Goal: Task Accomplishment & Management: Manage account settings

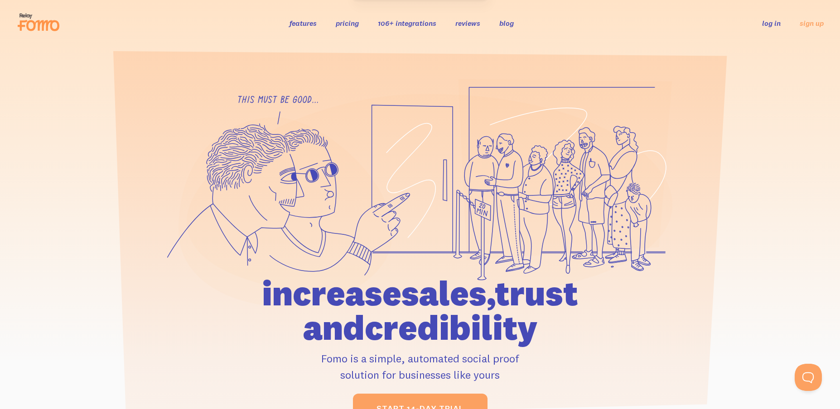
drag, startPoint x: 761, startPoint y: 15, endPoint x: 755, endPoint y: 6, distance: 10.4
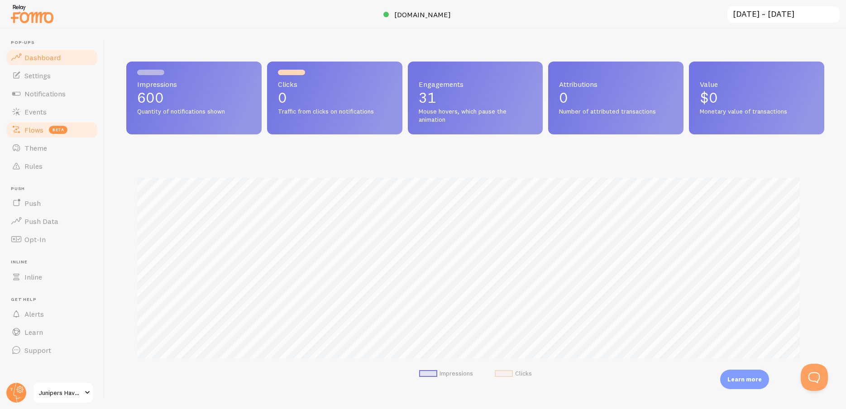
scroll to position [452622, 452168]
click at [71, 91] on link "Notifications" at bounding box center [51, 94] width 93 height 18
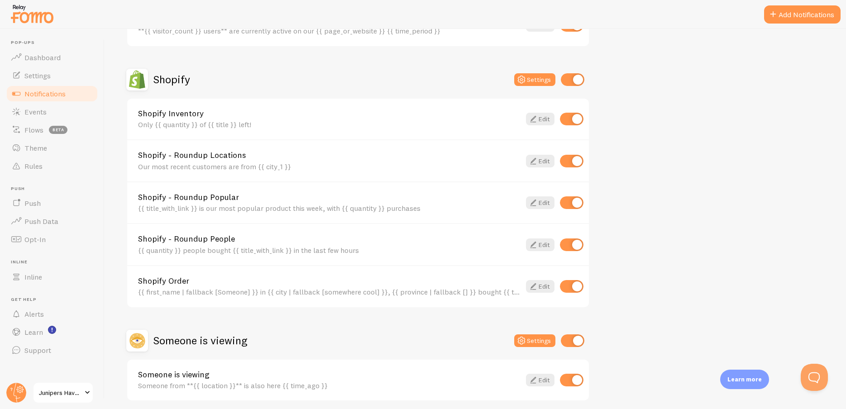
scroll to position [317, 0]
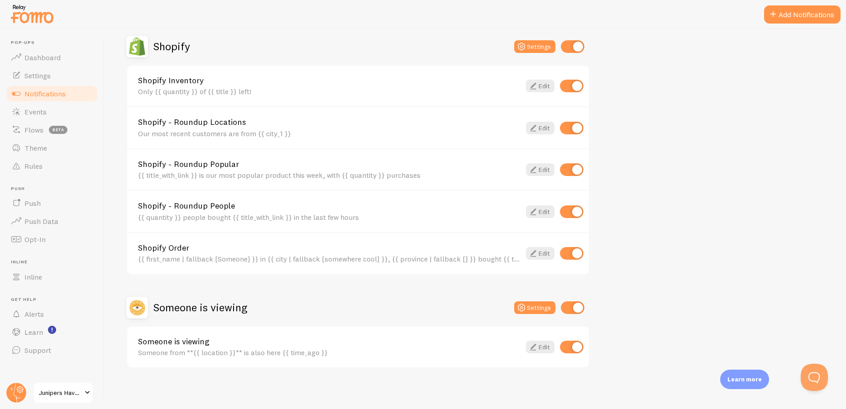
click at [251, 245] on link "Shopify Order" at bounding box center [329, 248] width 383 height 8
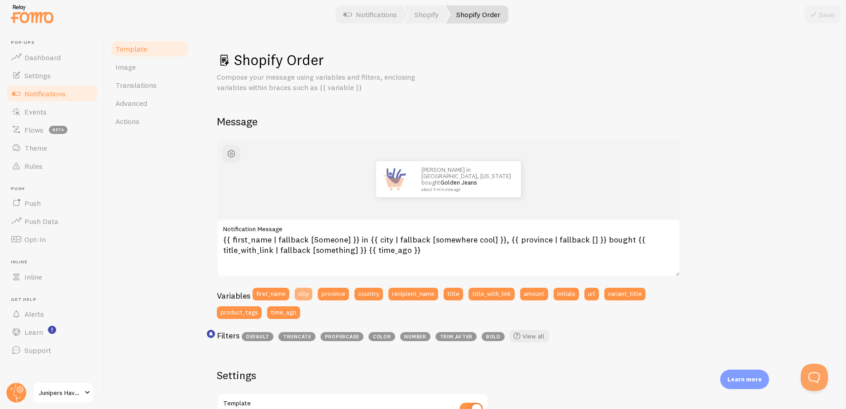
click at [307, 292] on button "city" at bounding box center [304, 294] width 18 height 13
click at [749, 53] on h1 "Shopify Order" at bounding box center [521, 60] width 608 height 19
click at [778, 19] on button "Discard" at bounding box center [776, 14] width 45 height 18
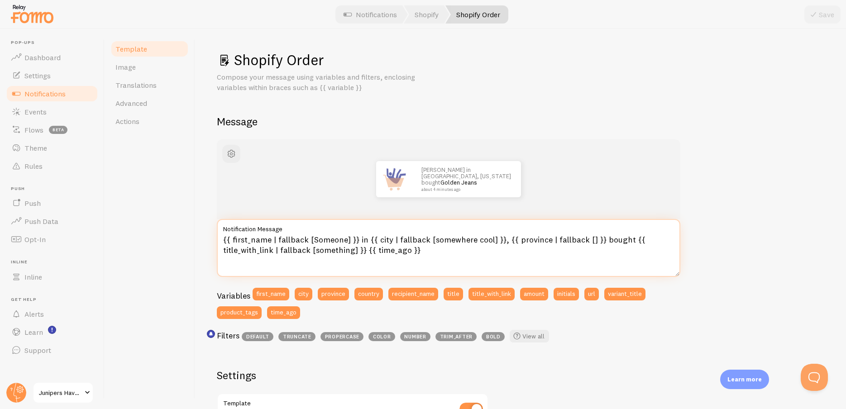
drag, startPoint x: 366, startPoint y: 240, endPoint x: 499, endPoint y: 239, distance: 132.7
click at [499, 239] on textarea "{{ first_name | fallback [Someone] }} in {{ city | fallback [somewhere cool] }}…" at bounding box center [449, 248] width 464 height 58
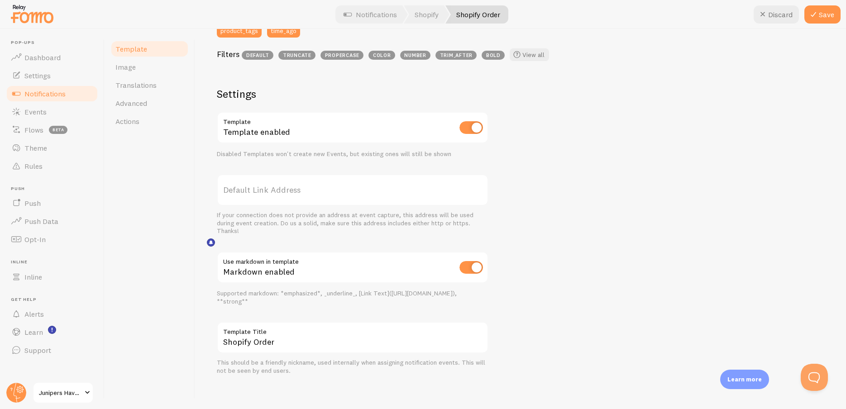
scroll to position [91, 0]
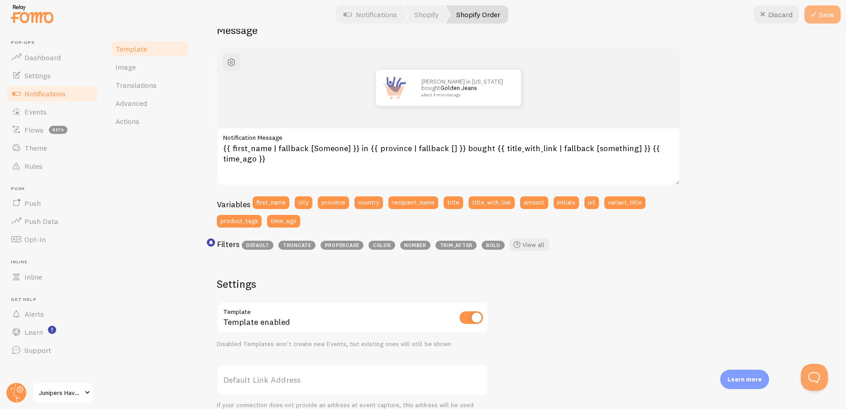
click at [829, 16] on button "Save" at bounding box center [823, 14] width 36 height 18
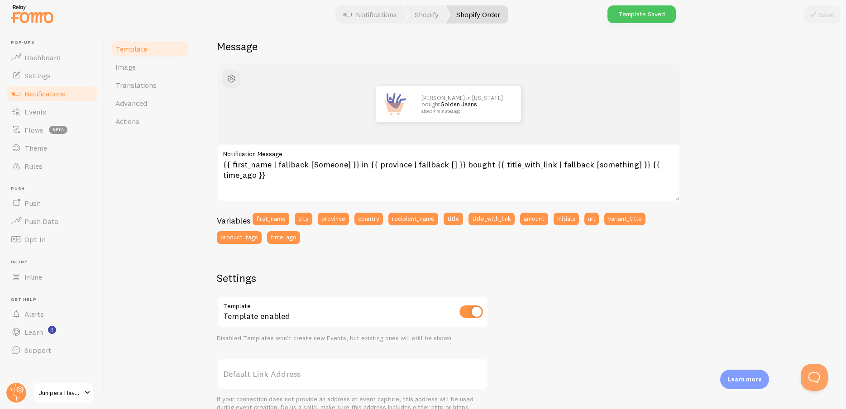
scroll to position [0, 0]
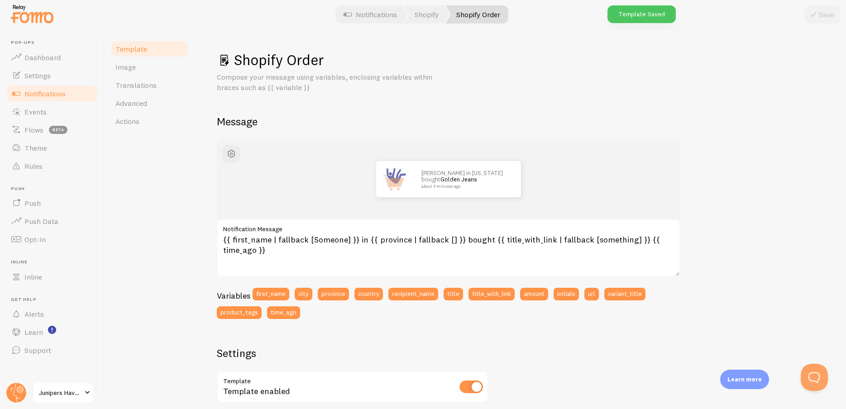
click at [406, 230] on label "Notification Message" at bounding box center [449, 226] width 464 height 15
click at [406, 230] on textarea "{{ first_name | fallback [Someone] }} in {{ province | fallback [] }} bought {{…" at bounding box center [449, 248] width 464 height 58
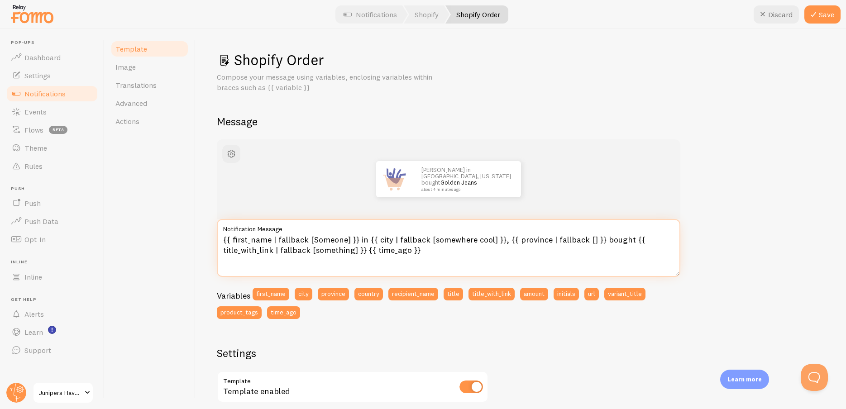
type textarea "{{ first_name | fallback [Someone] }} in {{ province | fallback [] }} bought {{…"
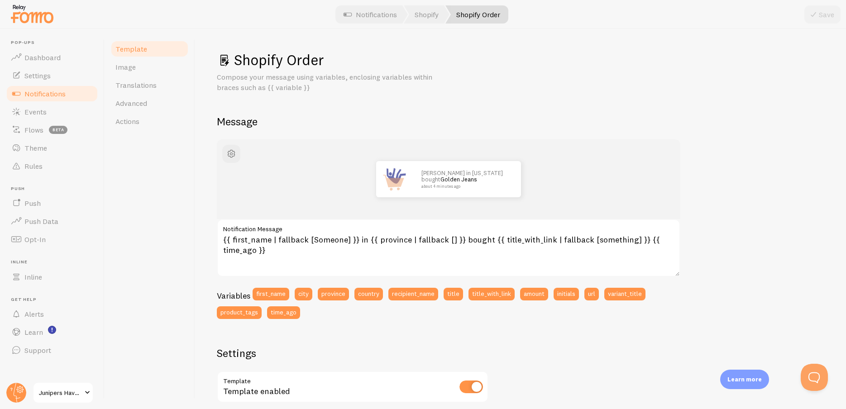
click at [372, 139] on div "John in California bought Golden Jeans about 4 minutes ago" at bounding box center [449, 179] width 464 height 80
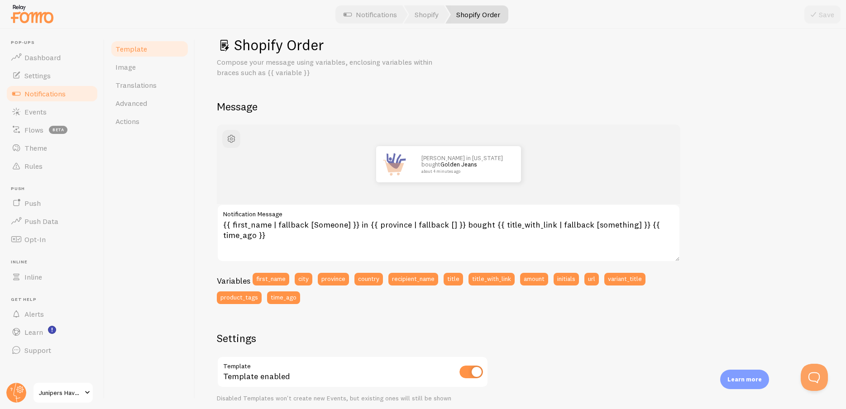
scroll to position [34, 0]
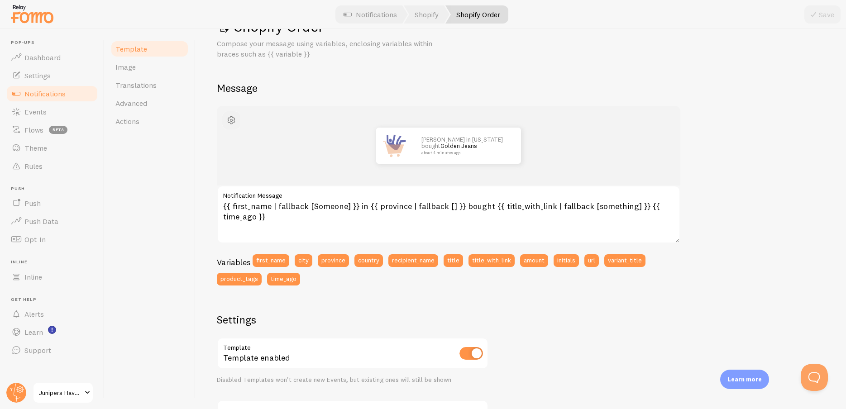
click at [237, 121] on button "button" at bounding box center [231, 120] width 18 height 18
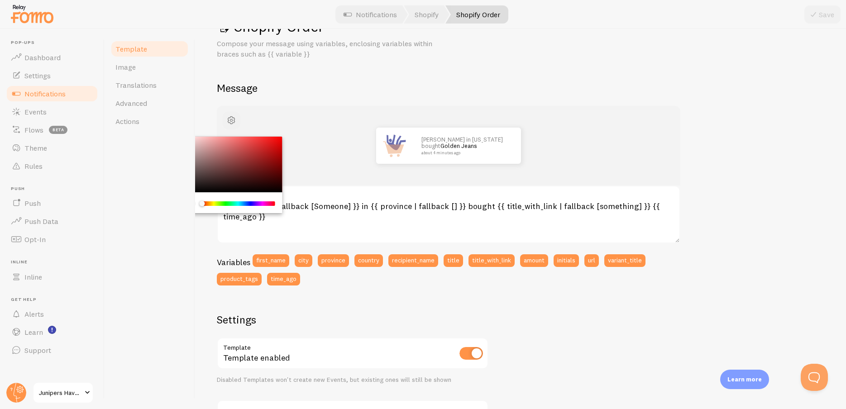
click at [237, 121] on button "button" at bounding box center [231, 120] width 18 height 18
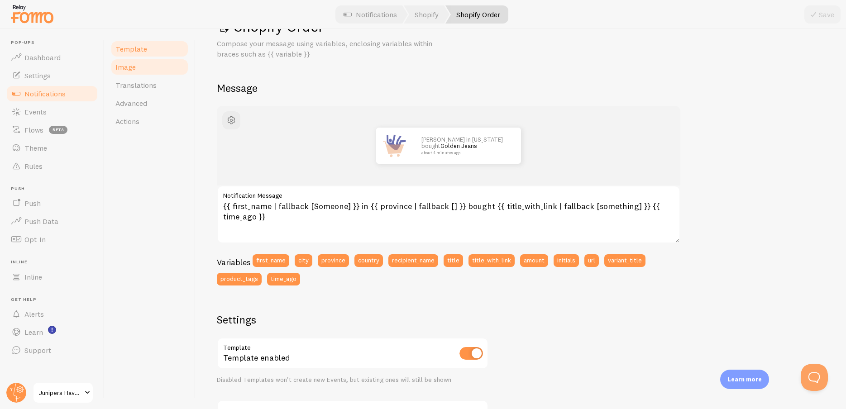
click at [170, 73] on link "Image" at bounding box center [149, 67] width 79 height 18
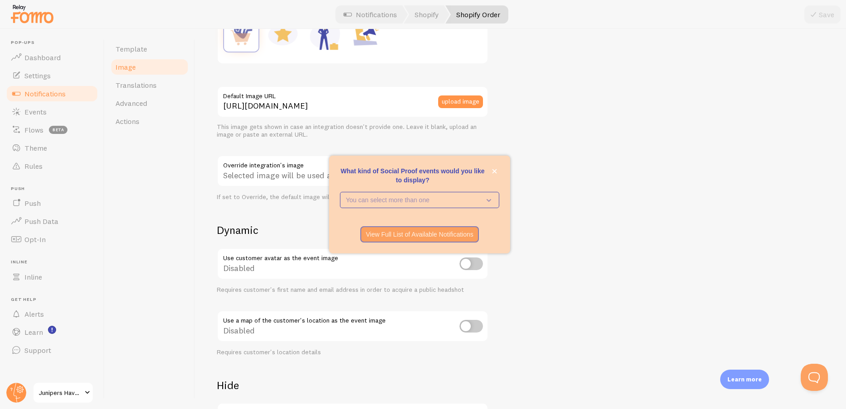
scroll to position [288, 0]
